Goal: Find specific page/section: Find specific page/section

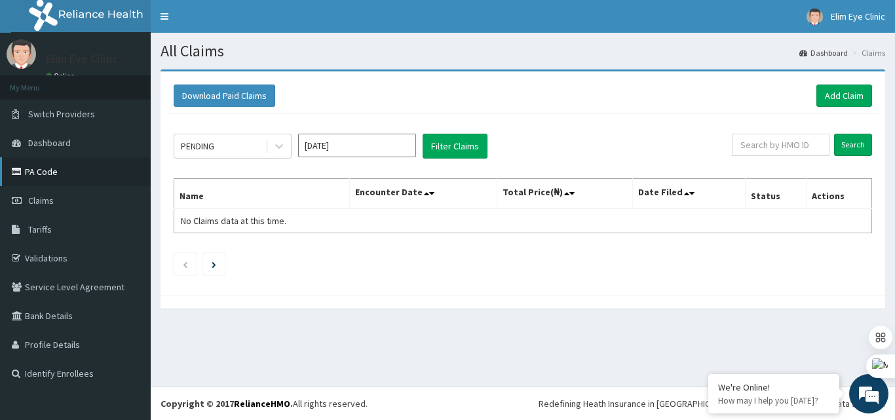
click at [60, 171] on link "PA Code" at bounding box center [75, 171] width 151 height 29
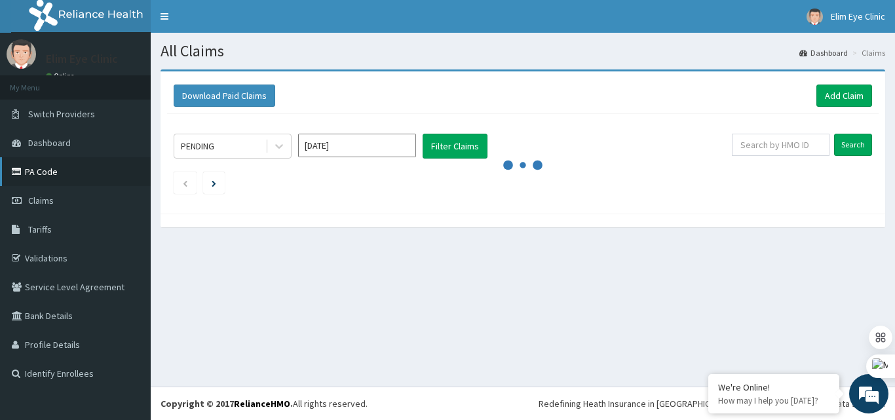
click at [56, 168] on link "PA Code" at bounding box center [75, 171] width 151 height 29
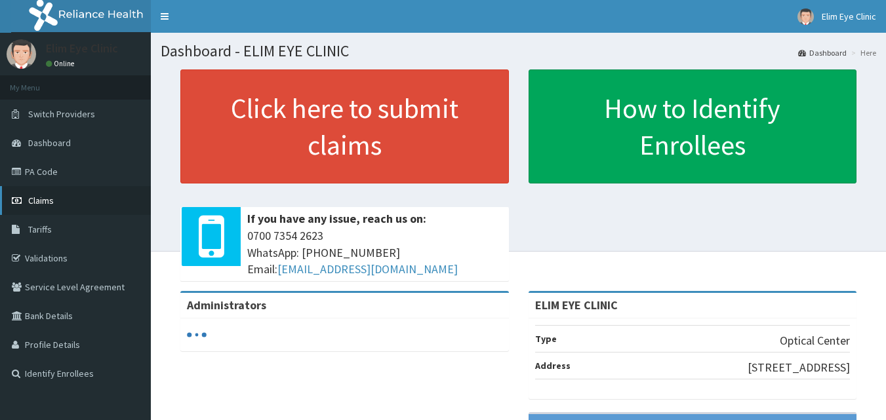
click at [47, 195] on span "Claims" at bounding box center [41, 201] width 26 height 12
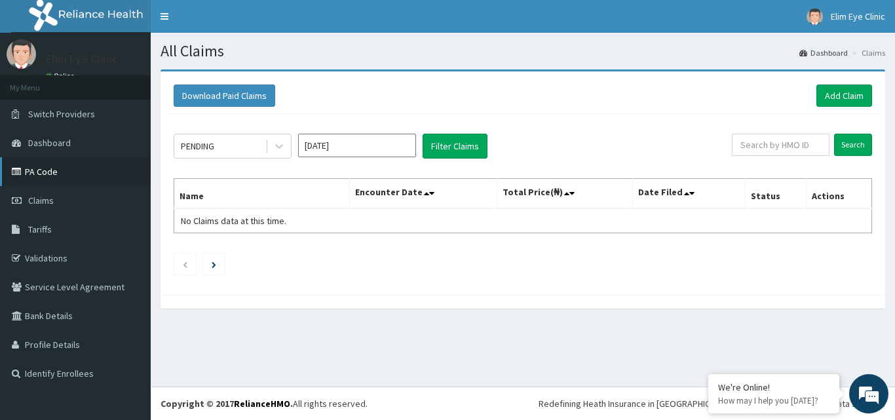
click at [53, 168] on link "PA Code" at bounding box center [75, 171] width 151 height 29
